Goal: Task Accomplishment & Management: Use online tool/utility

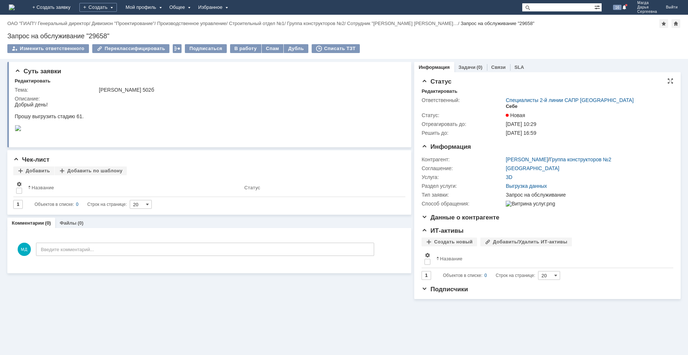
click at [510, 107] on div "Себе" at bounding box center [512, 106] width 12 height 6
click at [243, 50] on div "В работу" at bounding box center [245, 48] width 31 height 9
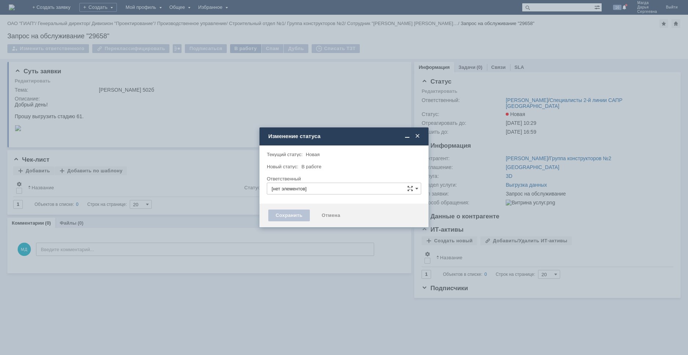
type input "[PERSON_NAME]"
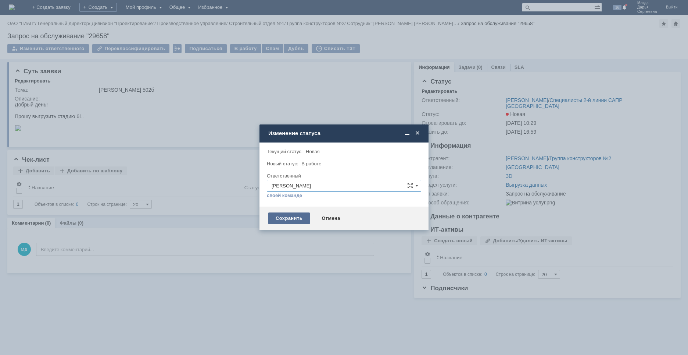
click at [278, 222] on div "Сохранить" at bounding box center [289, 218] width 42 height 12
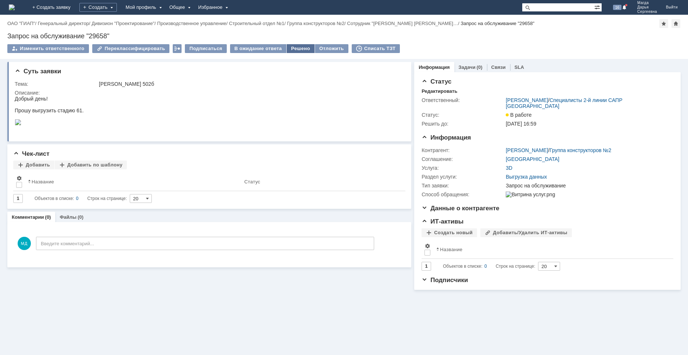
click at [298, 50] on div "Решено" at bounding box center [301, 48] width 28 height 9
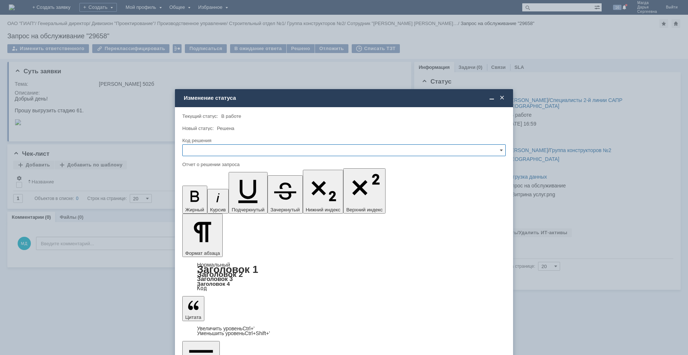
click at [263, 149] on input "text" at bounding box center [344, 150] width 324 height 12
drag, startPoint x: 209, startPoint y: 199, endPoint x: 23, endPoint y: 44, distance: 241.6
click at [209, 199] on span "Решено" at bounding box center [344, 200] width 314 height 6
type input "Решено"
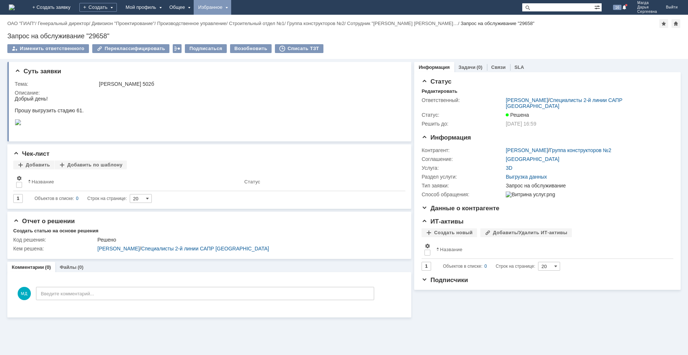
click at [231, 9] on div "Избранное" at bounding box center [213, 7] width 38 height 15
click at [247, 32] on link "Команда "Специалисты 2-й линии САПР [GEOGRAPHIC_DATA]"/Активности" at bounding box center [223, 34] width 56 height 32
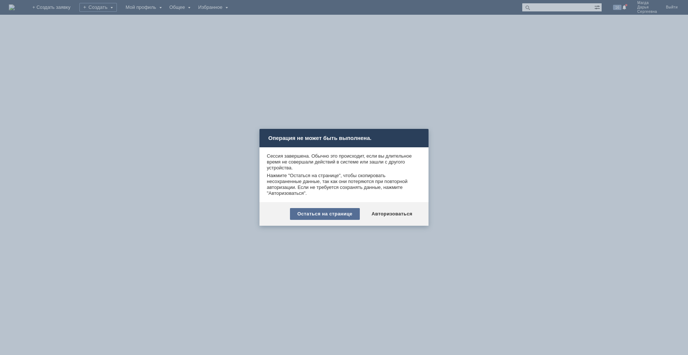
click at [342, 210] on div "Остаться на странице" at bounding box center [325, 214] width 70 height 12
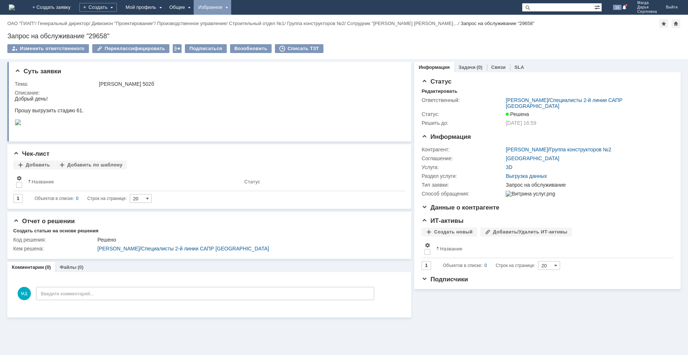
click at [231, 10] on div "Избранное" at bounding box center [213, 7] width 38 height 15
click at [239, 27] on link "Команда "Специалисты 2-й линии САПР [GEOGRAPHIC_DATA]"/Активности" at bounding box center [223, 34] width 56 height 32
